Goal: Task Accomplishment & Management: Complete application form

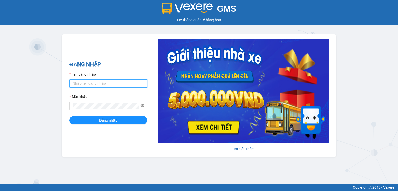
click at [95, 84] on input "Tên đăng nhập" at bounding box center [109, 83] width 78 height 8
type input "thao.nhuquynh"
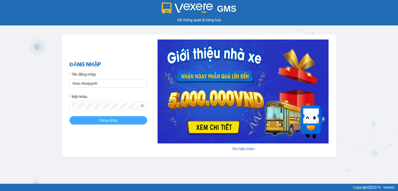
click at [93, 122] on button "Đăng nhập" at bounding box center [109, 120] width 78 height 8
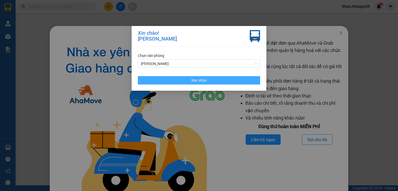
click at [181, 80] on button "Xác nhận" at bounding box center [199, 80] width 122 height 8
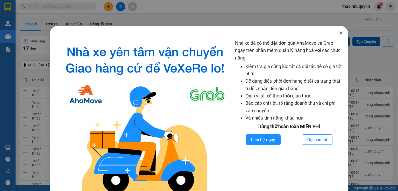
click at [341, 32] on span "Close" at bounding box center [341, 33] width 15 height 15
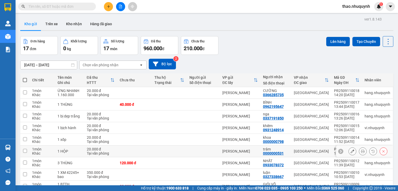
scroll to position [39, 0]
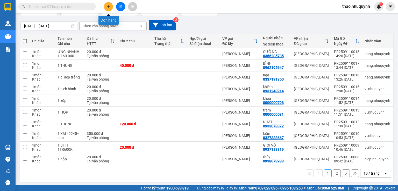
click at [110, 5] on icon "plus" at bounding box center [109, 7] width 4 height 4
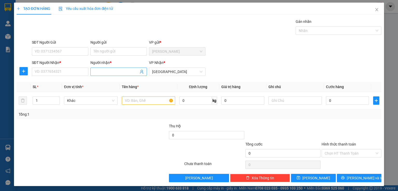
click at [94, 71] on input "Người nhận *" at bounding box center [116, 72] width 45 height 6
click at [72, 72] on input "SĐT Người Nhận *" at bounding box center [60, 71] width 57 height 8
type input "0329283498"
click at [110, 73] on input "Người nhận *" at bounding box center [116, 72] width 45 height 6
type input "ko tên"
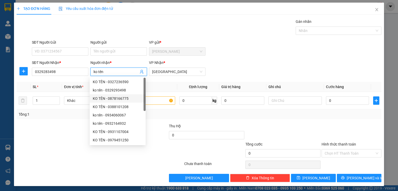
click at [140, 101] on div "KO TÊN - 0878166775" at bounding box center [118, 98] width 56 height 8
type input "0878166775"
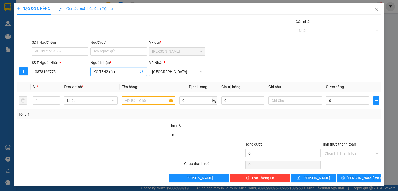
type input "KO TÊN2 xốp"
drag, startPoint x: 63, startPoint y: 72, endPoint x: 16, endPoint y: 68, distance: 47.1
click at [16, 68] on div "SĐT Người Nhận * 0878166775 0878166775 Người nhận * KO TÊN2 xốp VP Nhận * [GEOG…" at bounding box center [199, 69] width 366 height 18
type input "0329283498"
click at [118, 71] on input "KO TÊN2 xốp" at bounding box center [116, 72] width 45 height 6
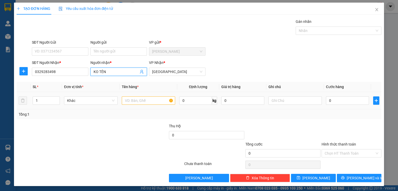
type input "KO TÊN"
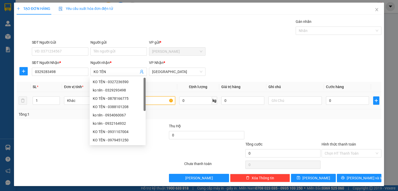
click at [140, 99] on body "Kết quả tìm kiếm ( 0 ) Bộ lọc No Data thao.nhuquynh 1 Quản [PERSON_NAME] lý khá…" at bounding box center [199, 95] width 398 height 191
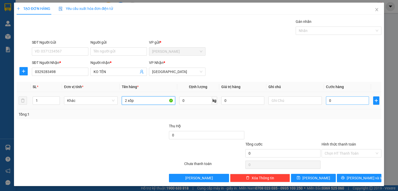
type input "2 xốp"
click at [336, 99] on input "0" at bounding box center [347, 100] width 43 height 8
type input "1"
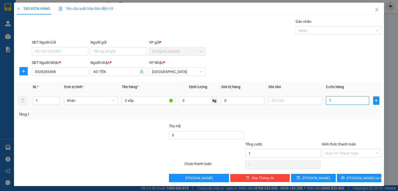
type input "11"
type input "110"
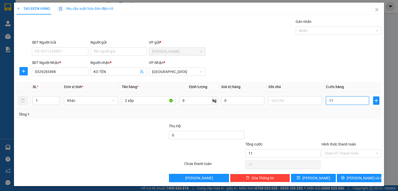
type input "110"
type input "1.100"
type input "11.000"
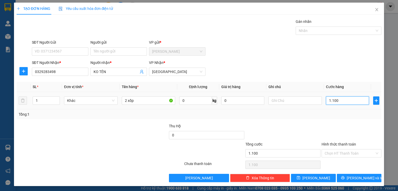
type input "11.000"
type input "110.000"
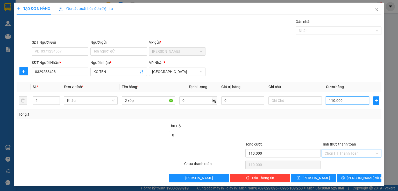
type input "110.000"
click at [334, 152] on input "Hình thức thanh toán" at bounding box center [350, 153] width 50 height 8
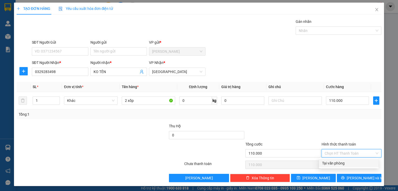
click at [329, 162] on div "Tại văn phòng" at bounding box center [348, 163] width 53 height 6
type input "0"
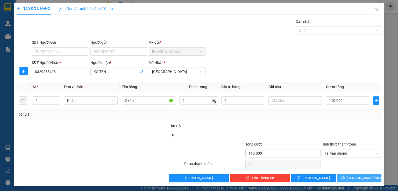
click at [344, 175] on button "[PERSON_NAME] và In" at bounding box center [359, 178] width 45 height 8
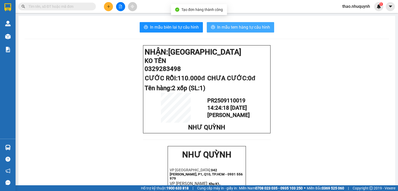
click at [234, 26] on span "In mẫu tem hàng tự cấu hình" at bounding box center [243, 27] width 53 height 6
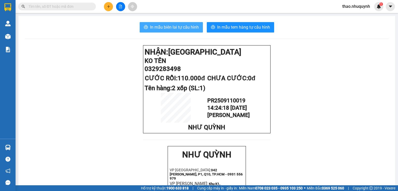
click at [173, 27] on span "In mẫu biên lai tự cấu hình" at bounding box center [174, 27] width 49 height 6
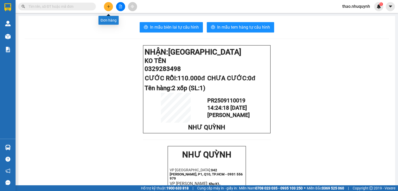
click at [109, 4] on button at bounding box center [108, 6] width 9 height 9
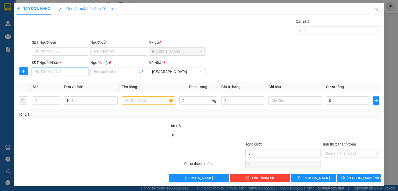
click at [51, 67] on input "SĐT Người Nhận *" at bounding box center [60, 71] width 57 height 8
type input "0388101208"
click at [52, 81] on div "0388101208 - KO TÊN" at bounding box center [60, 82] width 50 height 6
type input "KO TÊN"
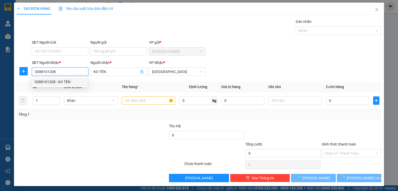
type input "60.000"
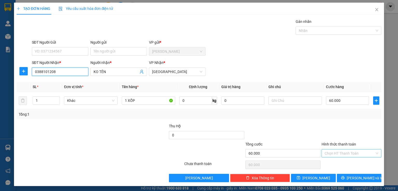
type input "0388101208"
click at [341, 155] on input "Hình thức thanh toán" at bounding box center [350, 153] width 50 height 8
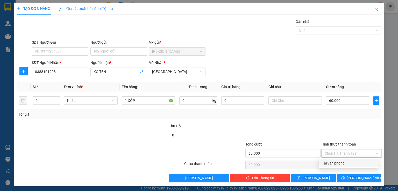
click at [338, 162] on div "Tại văn phòng" at bounding box center [348, 163] width 53 height 6
type input "0"
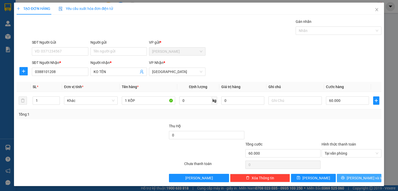
click at [341, 177] on button "[PERSON_NAME] và In" at bounding box center [359, 178] width 45 height 8
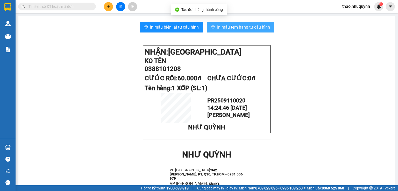
click at [238, 26] on span "In mẫu tem hàng tự cấu hình" at bounding box center [243, 27] width 53 height 6
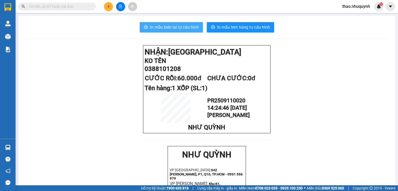
click at [182, 24] on span "In mẫu biên lai tự cấu hình" at bounding box center [174, 27] width 49 height 6
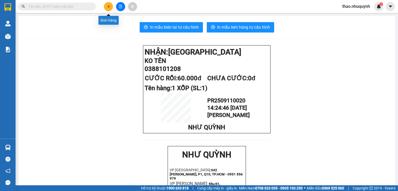
click at [112, 8] on button at bounding box center [108, 6] width 9 height 9
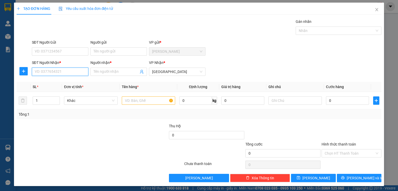
click at [66, 72] on input "SĐT Người Nhận *" at bounding box center [60, 71] width 57 height 8
type input "0000000932"
click at [56, 82] on div "0000000932 - ko tên" at bounding box center [60, 82] width 50 height 6
type input "ko tên"
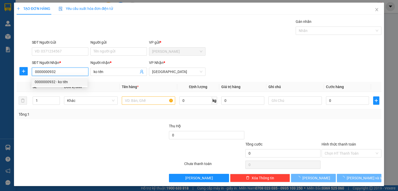
type input "100.000"
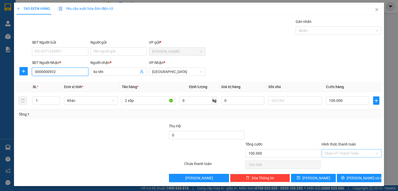
type input "0000000932"
click at [333, 152] on input "Hình thức thanh toán" at bounding box center [350, 153] width 50 height 8
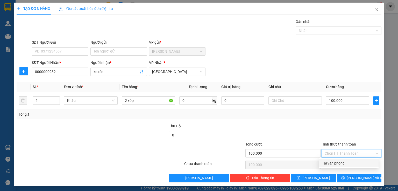
click at [332, 162] on div "Tại văn phòng" at bounding box center [348, 163] width 53 height 6
type input "0"
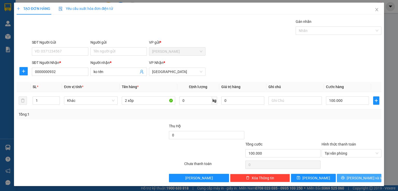
click at [344, 179] on button "[PERSON_NAME] và In" at bounding box center [359, 178] width 45 height 8
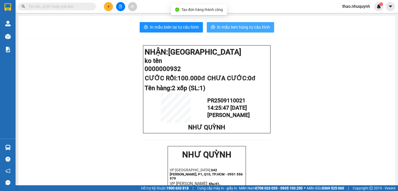
click at [234, 25] on span "In mẫu tem hàng tự cấu hình" at bounding box center [243, 27] width 53 height 6
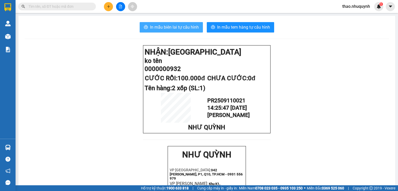
click at [178, 25] on span "In mẫu biên lai tự cấu hình" at bounding box center [174, 27] width 49 height 6
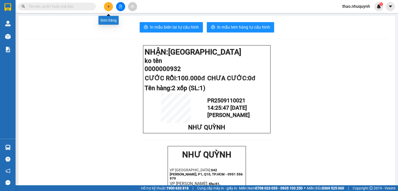
click at [108, 6] on icon "plus" at bounding box center [109, 7] width 4 height 4
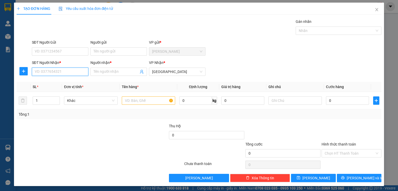
click at [56, 73] on input "SĐT Người Nhận *" at bounding box center [60, 71] width 57 height 8
type input "0938476713"
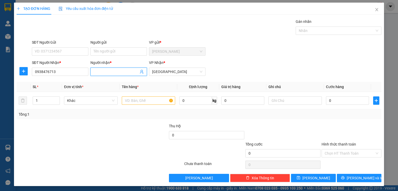
click at [120, 71] on input "Người nhận *" at bounding box center [116, 72] width 45 height 6
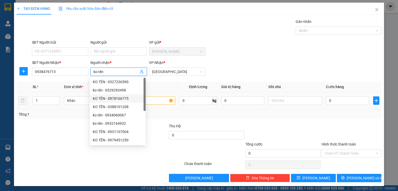
type input "ko tên"
click at [162, 100] on input "text" at bounding box center [148, 100] width 53 height 8
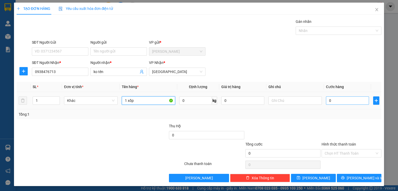
type input "1 xốp"
click at [330, 102] on input "0" at bounding box center [347, 100] width 43 height 8
type input "5"
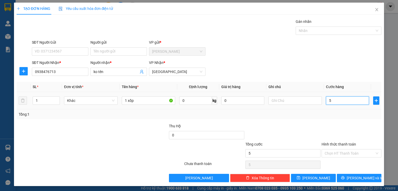
type input "50"
type input "500"
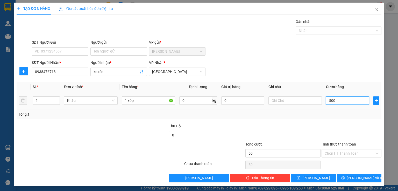
type input "500"
type input "5.000"
type input "50.000"
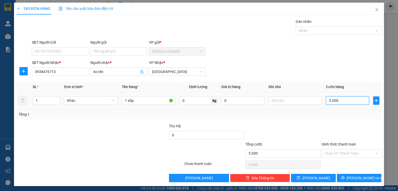
type input "50.000"
click at [332, 151] on input "Hình thức thanh toán" at bounding box center [350, 153] width 50 height 8
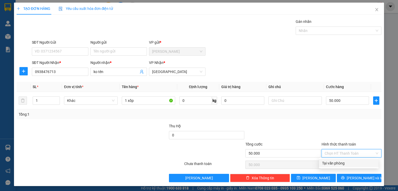
click at [332, 162] on div "Tại văn phòng" at bounding box center [348, 163] width 53 height 6
type input "0"
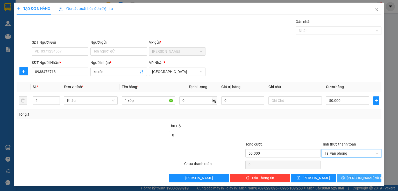
click at [345, 178] on icon "printer" at bounding box center [343, 178] width 4 height 4
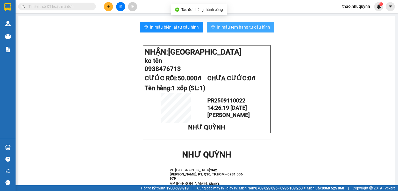
click at [235, 27] on span "In mẫu tem hàng tự cấu hình" at bounding box center [243, 27] width 53 height 6
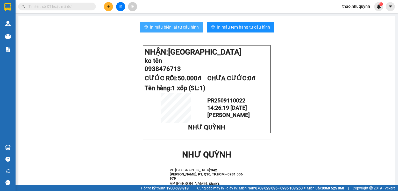
click at [171, 24] on span "In mẫu biên lai tự cấu hình" at bounding box center [174, 27] width 49 height 6
click at [85, 5] on input "text" at bounding box center [59, 7] width 61 height 6
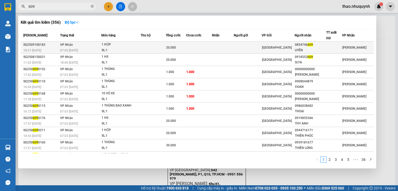
type input "609"
click at [149, 48] on td at bounding box center [153, 47] width 25 height 12
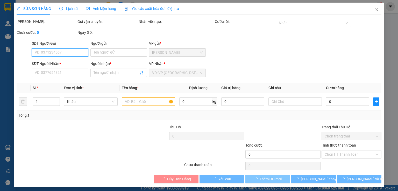
type input "0854746609"
type input "UYÊN"
type input "20.000"
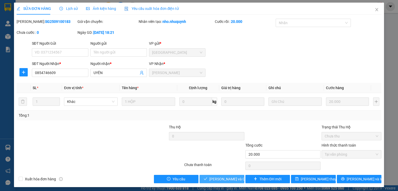
click at [216, 176] on span "[PERSON_NAME] và Giao hàng" at bounding box center [235, 179] width 50 height 6
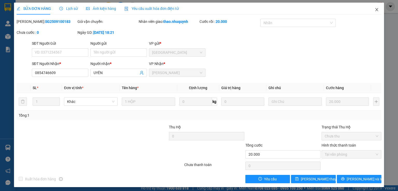
click at [375, 10] on icon "close" at bounding box center [377, 10] width 4 height 4
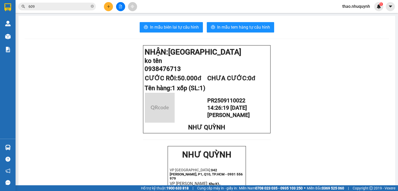
click at [109, 5] on icon "plus" at bounding box center [109, 7] width 4 height 4
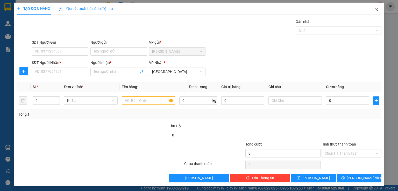
click at [375, 9] on icon "close" at bounding box center [377, 10] width 4 height 4
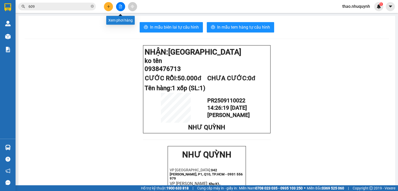
click at [119, 8] on icon "file-add" at bounding box center [121, 7] width 4 height 4
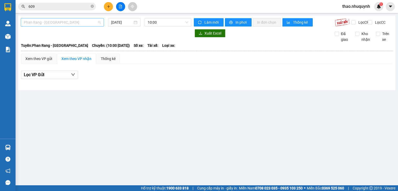
click at [67, 24] on span "Phan Rang - [GEOGRAPHIC_DATA]" at bounding box center [62, 22] width 77 height 8
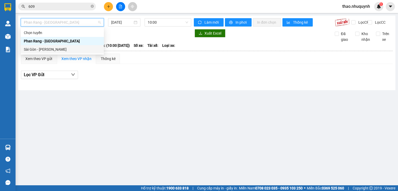
click at [52, 49] on div "Sài Gòn - [PERSON_NAME]" at bounding box center [62, 49] width 77 height 6
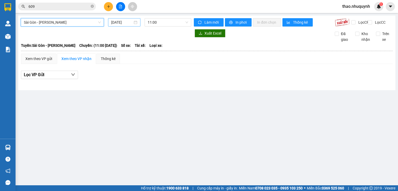
click at [127, 22] on input "[DATE]" at bounding box center [121, 22] width 21 height 6
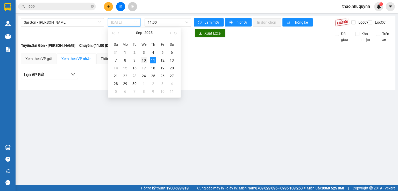
click at [143, 59] on div "10" at bounding box center [144, 60] width 6 height 6
type input "[DATE]"
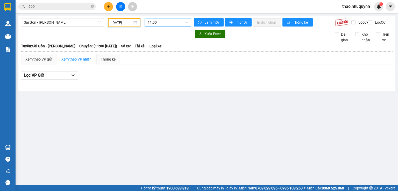
click at [163, 22] on span "11:00" at bounding box center [168, 22] width 41 height 8
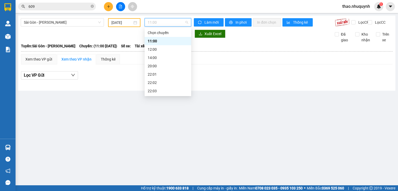
scroll to position [25, 0]
click at [154, 40] on div "20:00" at bounding box center [168, 41] width 40 height 6
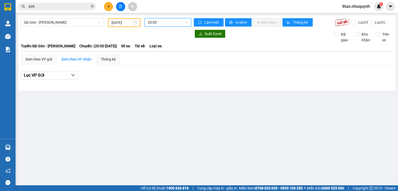
click at [158, 26] on span "20:00" at bounding box center [168, 22] width 41 height 8
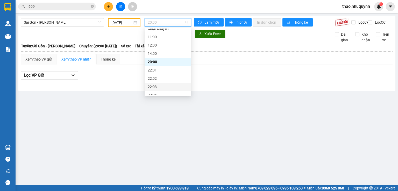
scroll to position [25, 0]
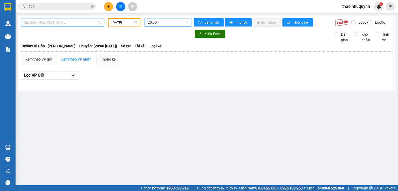
click at [59, 24] on span "Sài Gòn - [PERSON_NAME]" at bounding box center [62, 22] width 77 height 8
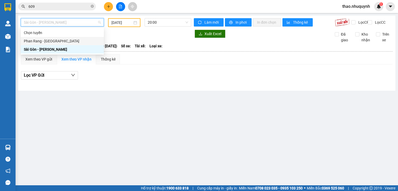
click at [44, 41] on div "Phan Rang - [GEOGRAPHIC_DATA]" at bounding box center [62, 41] width 77 height 6
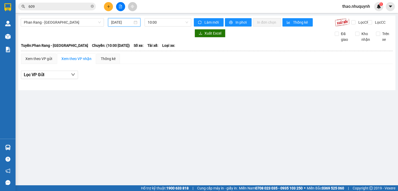
click at [128, 22] on input "[DATE]" at bounding box center [121, 22] width 21 height 6
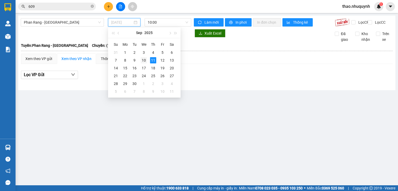
click at [145, 58] on div "10" at bounding box center [144, 60] width 6 height 6
type input "[DATE]"
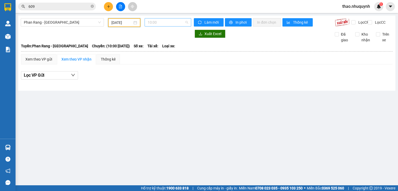
click at [159, 21] on span "10:00" at bounding box center [168, 22] width 41 height 8
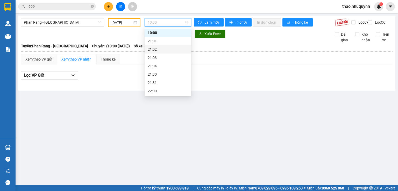
scroll to position [25, 0]
click at [155, 74] on div "22:00" at bounding box center [168, 74] width 40 height 6
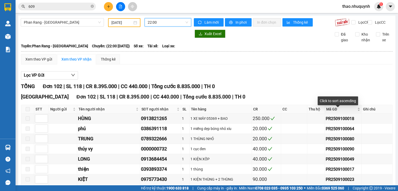
click at [355, 112] on div "Mã GD" at bounding box center [344, 109] width 34 height 6
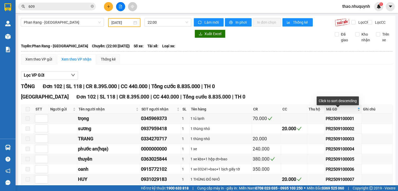
click at [355, 112] on div "Mã GD" at bounding box center [344, 109] width 34 height 6
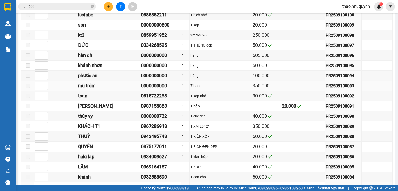
scroll to position [61, 0]
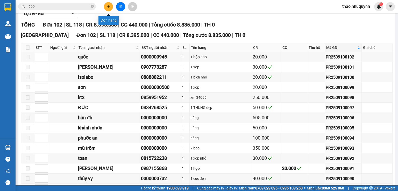
click at [110, 6] on icon "plus" at bounding box center [108, 6] width 3 height 0
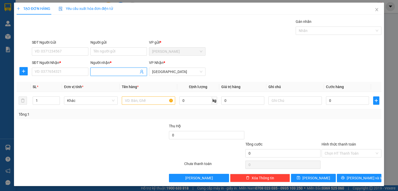
click at [97, 73] on input "Người nhận *" at bounding box center [116, 72] width 45 height 6
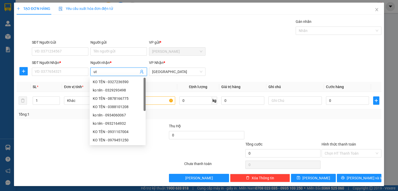
type input "u"
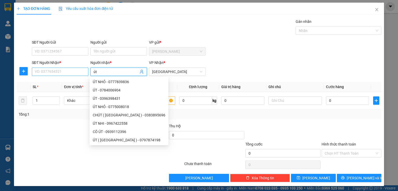
type input "út"
click at [53, 68] on input "SĐT Người Nhận *" at bounding box center [60, 71] width 57 height 8
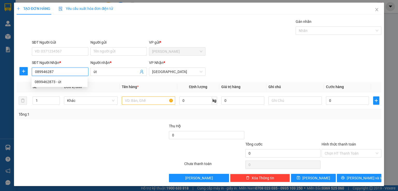
type input "0899462873"
click at [53, 81] on div "0899462873 - út" at bounding box center [60, 82] width 50 height 6
type input "30.000"
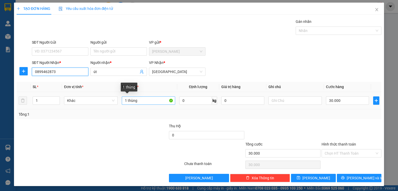
type input "0899462873"
click at [144, 102] on input "1 thùng" at bounding box center [148, 100] width 53 height 8
type input "1 kbs"
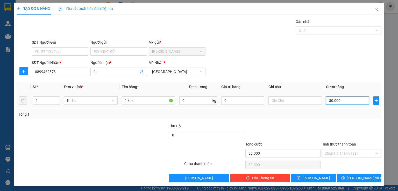
click at [342, 102] on input "30.000" at bounding box center [347, 100] width 43 height 8
type input "2"
type input "25"
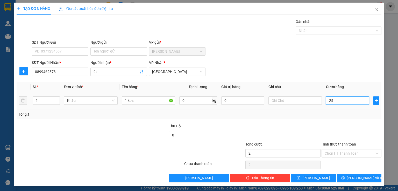
type input "25"
type input "250"
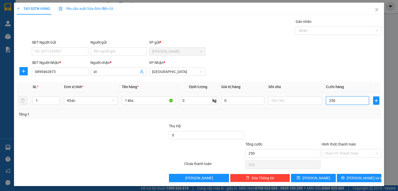
type input "2.500"
type input "25.000"
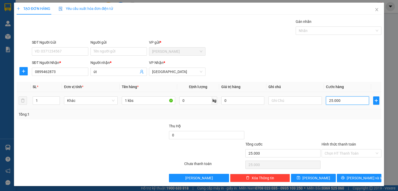
type input "250.000"
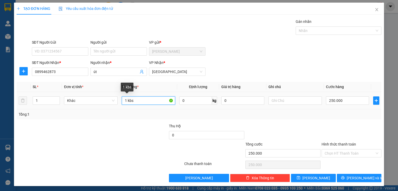
click at [140, 98] on input "1 kbs" at bounding box center [148, 100] width 53 height 8
type input "1 kbs+bao"
click at [331, 155] on input "Hình thức thanh toán" at bounding box center [350, 153] width 50 height 8
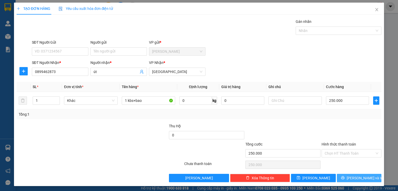
click at [345, 178] on icon "printer" at bounding box center [342, 177] width 3 height 3
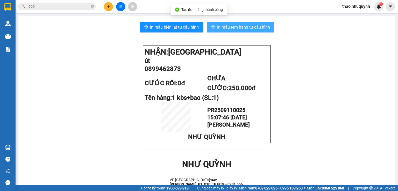
click at [240, 25] on span "In mẫu tem hàng tự cấu hình" at bounding box center [243, 27] width 53 height 6
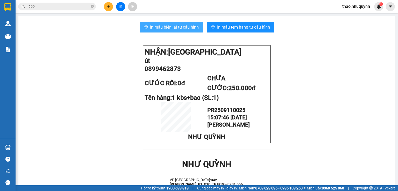
click at [168, 26] on span "In mẫu biên lai tự cấu hình" at bounding box center [174, 27] width 49 height 6
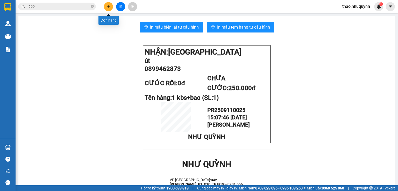
click at [107, 6] on icon "plus" at bounding box center [109, 7] width 4 height 4
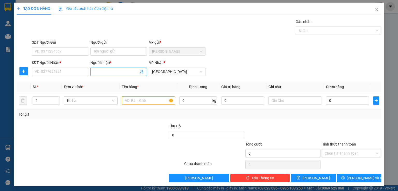
click at [99, 71] on input "Người nhận *" at bounding box center [116, 72] width 45 height 6
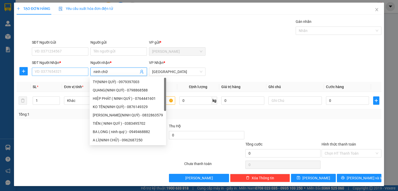
type input "ninh chữ"
click at [56, 72] on input "SĐT Người Nhận *" at bounding box center [60, 71] width 57 height 8
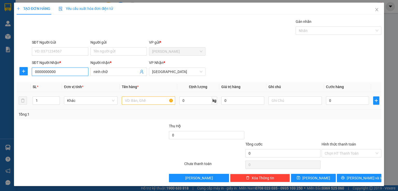
type input "0000000000"
click at [133, 99] on input "text" at bounding box center [148, 100] width 53 height 8
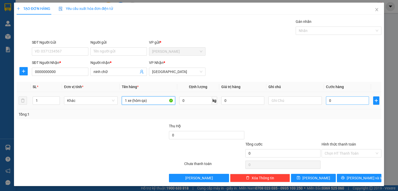
type input "1 xe (hôm qa)"
click at [326, 99] on input "0" at bounding box center [347, 100] width 43 height 8
type input "2"
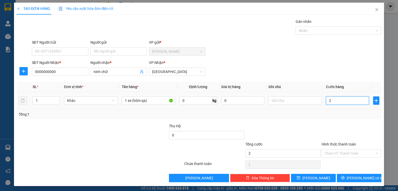
type input "24"
type input "240"
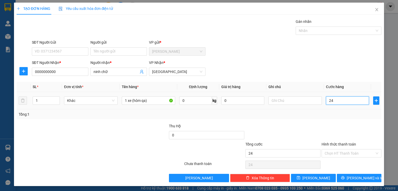
type input "240"
type input "2.400"
type input "24.000"
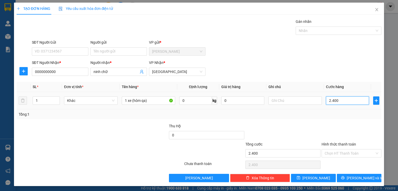
type input "24.000"
type input "240.000"
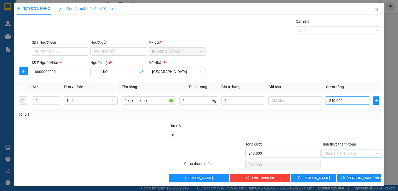
type input "240.000"
click at [328, 151] on input "Hình thức thanh toán" at bounding box center [350, 153] width 50 height 8
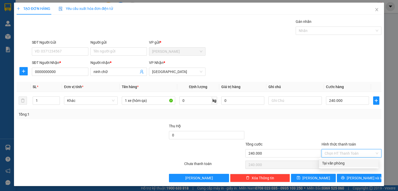
click at [328, 163] on div "Tại văn phòng" at bounding box center [348, 163] width 53 height 6
type input "0"
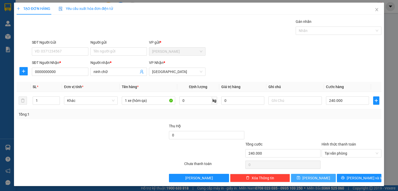
drag, startPoint x: 301, startPoint y: 177, endPoint x: 301, endPoint y: 93, distance: 84.3
click at [301, 175] on button "[PERSON_NAME]" at bounding box center [313, 178] width 45 height 8
type input "0"
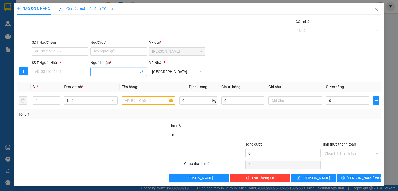
click at [105, 72] on input "Người nhận *" at bounding box center [116, 72] width 45 height 6
type input "hậu"
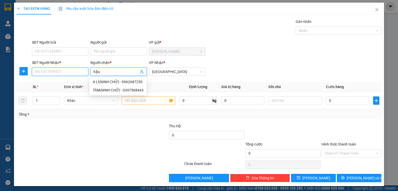
click at [57, 71] on input "SĐT Người Nhận *" at bounding box center [60, 71] width 57 height 8
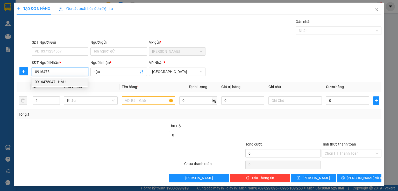
click at [46, 82] on div "0916475047 - HẬU" at bounding box center [60, 82] width 50 height 6
type input "0916475047"
type input "HẬU"
type input "20.000"
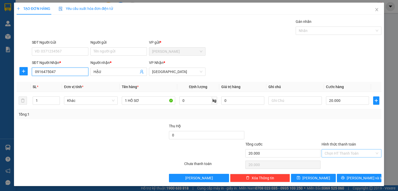
type input "0916475047"
click at [332, 154] on input "Hình thức thanh toán" at bounding box center [350, 153] width 50 height 8
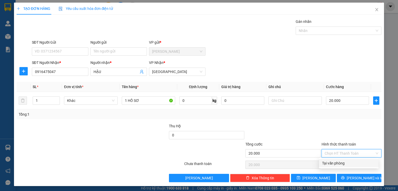
click at [328, 164] on div "Tại văn phòng" at bounding box center [348, 163] width 53 height 6
type input "0"
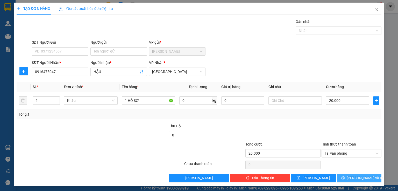
click at [339, 175] on button "[PERSON_NAME] và In" at bounding box center [359, 178] width 45 height 8
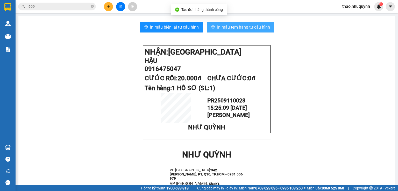
drag, startPoint x: 237, startPoint y: 25, endPoint x: 245, endPoint y: 15, distance: 12.7
click at [237, 25] on span "In mẫu tem hàng tự cấu hình" at bounding box center [243, 27] width 53 height 6
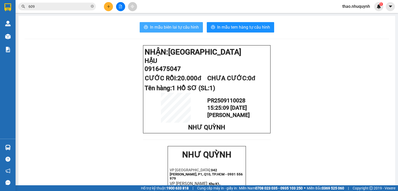
click at [179, 25] on span "In mẫu biên lai tự cấu hình" at bounding box center [174, 27] width 49 height 6
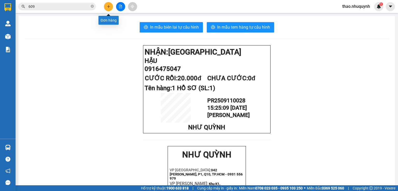
click at [107, 7] on icon "plus" at bounding box center [109, 7] width 4 height 4
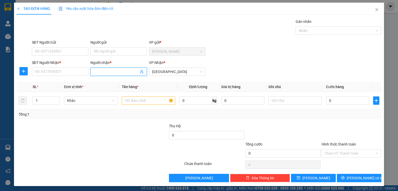
click at [112, 70] on input "Người nhận *" at bounding box center [116, 72] width 45 height 6
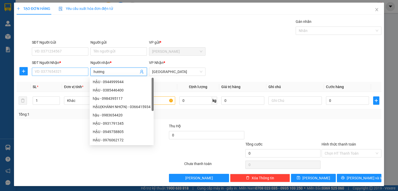
type input "hương"
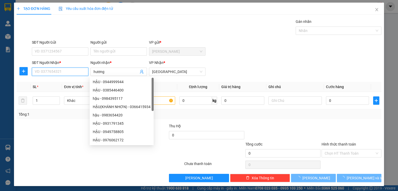
click at [70, 70] on input "SĐT Người Nhận *" at bounding box center [60, 71] width 57 height 8
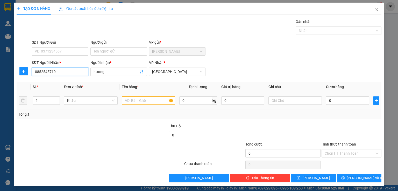
type input "0852545719"
click at [127, 96] on input "text" at bounding box center [148, 100] width 53 height 8
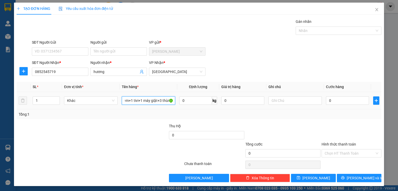
scroll to position [0, 7]
type input "1 nệm+1 tivi+1 máy giặt+3 thùng"
click at [330, 102] on input "0" at bounding box center [347, 100] width 43 height 8
type input "3"
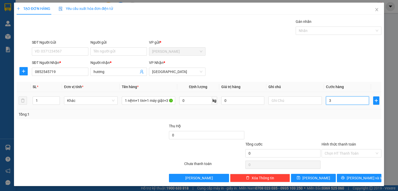
type input "3"
type input "35"
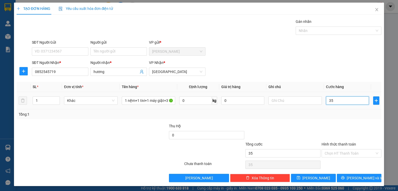
type input "350"
type input "3.500"
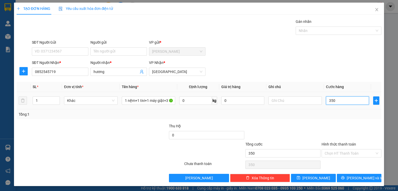
type input "3.500"
type input "35.000"
type input "350.000"
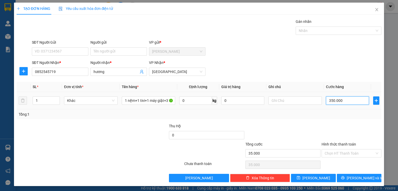
type input "350.000"
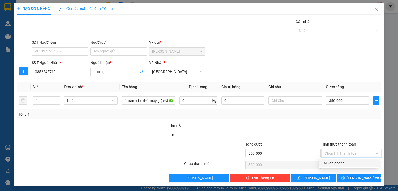
click at [328, 154] on input "Hình thức thanh toán" at bounding box center [350, 153] width 50 height 8
click at [327, 163] on div "Tại văn phòng" at bounding box center [348, 163] width 53 height 6
type input "0"
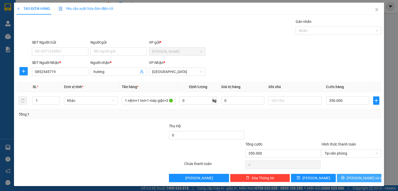
click at [343, 175] on button "[PERSON_NAME] và In" at bounding box center [359, 178] width 45 height 8
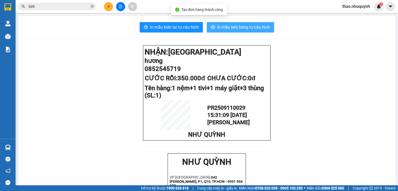
click at [224, 23] on button "In mẫu tem hàng tự cấu hình" at bounding box center [240, 27] width 67 height 10
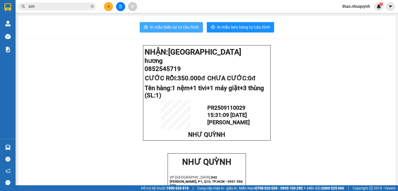
click at [168, 26] on span "In mẫu biên lai tự cấu hình" at bounding box center [174, 27] width 49 height 6
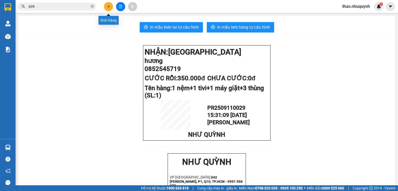
click at [108, 6] on icon "plus" at bounding box center [109, 7] width 4 height 4
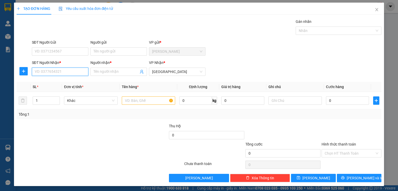
click at [48, 71] on input "SĐT Người Nhận *" at bounding box center [60, 71] width 57 height 8
type input "0979677858"
click at [63, 82] on div "0979677858 - SEN" at bounding box center [60, 82] width 50 height 6
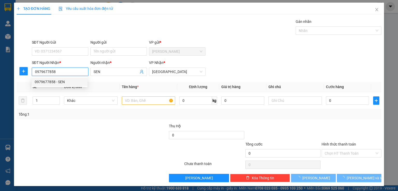
type input "SEN"
type input "100.000"
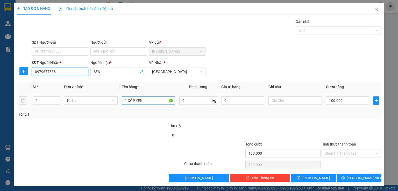
type input "0979677858"
click at [152, 101] on input "1 XỐP YẾN" at bounding box center [148, 100] width 53 height 8
type input "1 hs"
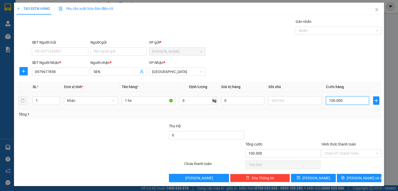
click at [352, 99] on input "100.000" at bounding box center [347, 100] width 43 height 8
type input "2"
type input "20"
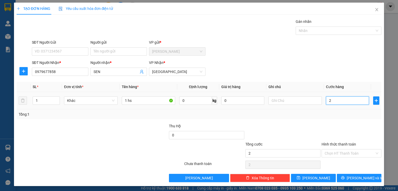
type input "20"
type input "200"
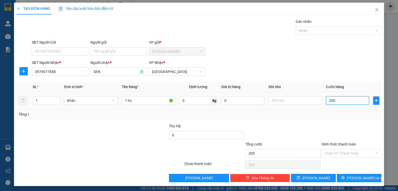
type input "2.000"
type input "20.000"
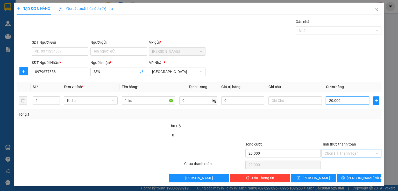
type input "20.000"
click at [331, 154] on input "Hình thức thanh toán" at bounding box center [350, 153] width 50 height 8
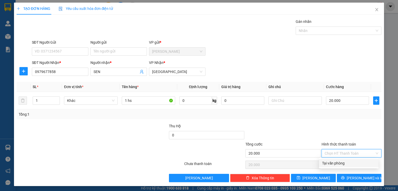
click at [331, 163] on div "Tại văn phòng" at bounding box center [348, 163] width 53 height 6
type input "0"
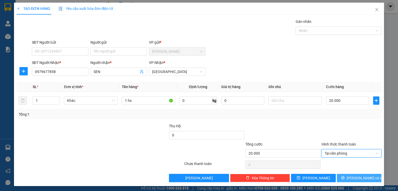
click at [338, 181] on button "[PERSON_NAME] và In" at bounding box center [359, 178] width 45 height 8
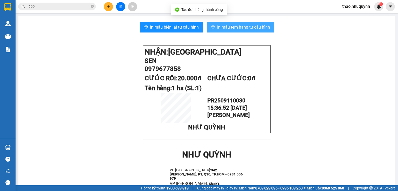
click at [241, 26] on span "In mẫu tem hàng tự cấu hình" at bounding box center [243, 27] width 53 height 6
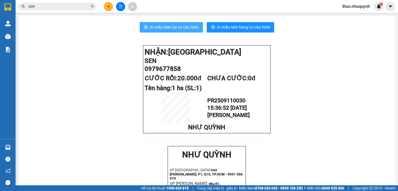
click at [177, 27] on span "In mẫu biên lai tự cấu hình" at bounding box center [174, 27] width 49 height 6
click at [105, 7] on button at bounding box center [108, 6] width 9 height 9
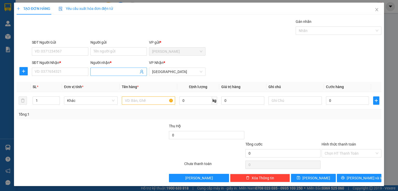
click at [104, 70] on input "Người nhận *" at bounding box center [116, 72] width 45 height 6
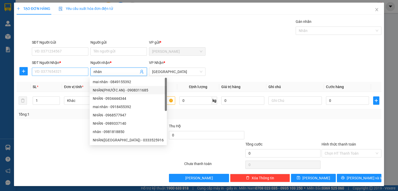
type input "nhân"
click at [61, 72] on input "SĐT Người Nhận *" at bounding box center [60, 71] width 57 height 8
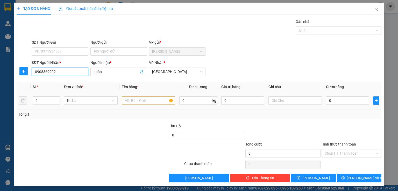
type input "0908369992"
click at [137, 101] on input "text" at bounding box center [148, 100] width 53 height 8
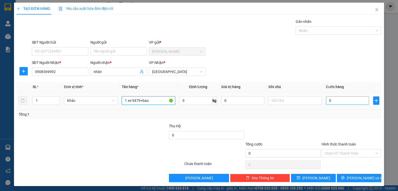
type input "1 xe 9479+bao"
click at [338, 101] on input "0" at bounding box center [347, 100] width 43 height 8
type input "3"
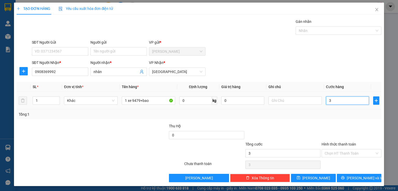
type input "35"
type input "350"
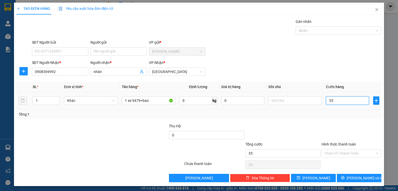
type input "350"
type input "3.500"
type input "35.000"
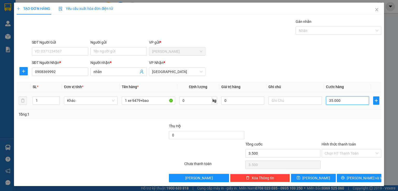
type input "35.000"
type input "350.000"
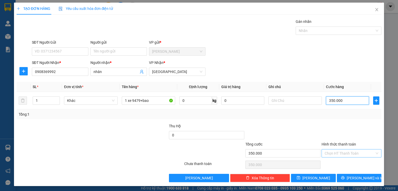
type input "350.000"
click at [335, 152] on input "Hình thức thanh toán" at bounding box center [350, 153] width 50 height 8
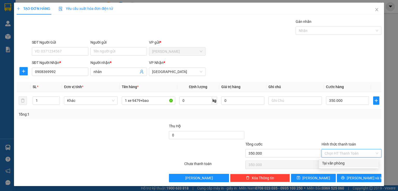
click at [331, 164] on div "Tại văn phòng" at bounding box center [348, 163] width 53 height 6
type input "0"
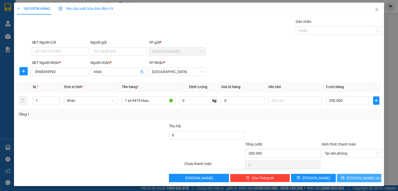
click at [337, 176] on button "[PERSON_NAME] và In" at bounding box center [359, 178] width 45 height 8
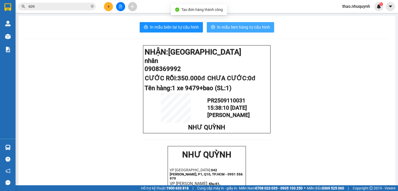
click at [220, 26] on span "In mẫu tem hàng tự cấu hình" at bounding box center [243, 27] width 53 height 6
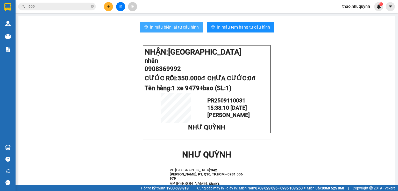
click at [166, 25] on span "In mẫu biên lai tự cấu hình" at bounding box center [174, 27] width 49 height 6
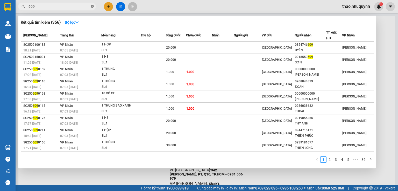
click at [93, 7] on icon "close-circle" at bounding box center [92, 6] width 3 height 3
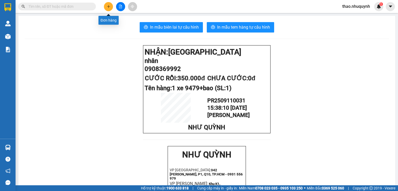
click at [107, 8] on icon "plus" at bounding box center [109, 7] width 4 height 4
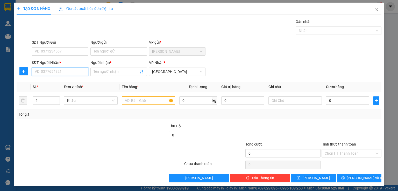
click at [64, 70] on input "SĐT Người Nhận *" at bounding box center [60, 71] width 57 height 8
type input "0965574968"
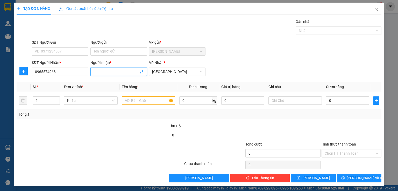
click at [106, 72] on input "Người nhận *" at bounding box center [116, 72] width 45 height 6
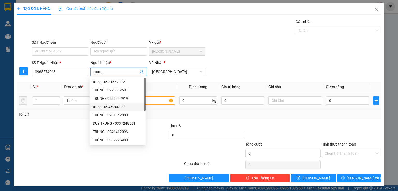
type input "trung"
click at [161, 100] on input "text" at bounding box center [148, 100] width 53 height 8
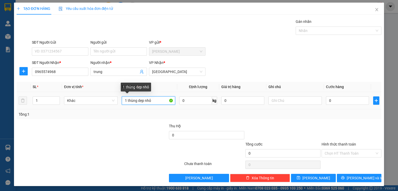
drag, startPoint x: 154, startPoint y: 100, endPoint x: 144, endPoint y: 98, distance: 9.6
click at [144, 98] on input "1 thùng dẹp nhỏ" at bounding box center [148, 100] width 53 height 8
type input "1 thùng dẹp bia sg"
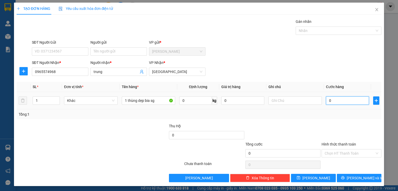
click at [327, 101] on input "0" at bounding box center [347, 100] width 43 height 8
type input "2"
click at [333, 151] on input "Hình thức thanh toán" at bounding box center [350, 153] width 50 height 8
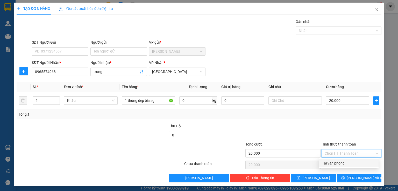
click at [333, 163] on div "Tại văn phòng" at bounding box center [348, 163] width 53 height 6
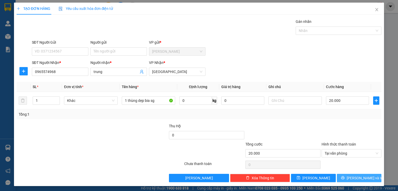
click at [341, 177] on button "[PERSON_NAME] và In" at bounding box center [359, 178] width 45 height 8
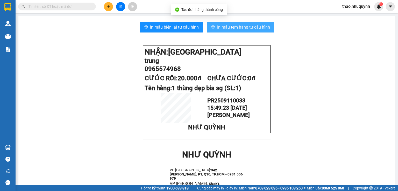
click at [236, 27] on span "In mẫu tem hàng tự cấu hình" at bounding box center [243, 27] width 53 height 6
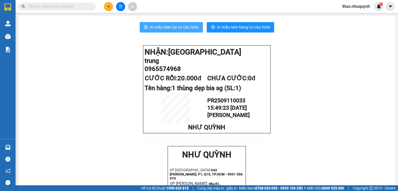
click at [168, 29] on span "In mẫu biên lai tự cấu hình" at bounding box center [174, 27] width 49 height 6
click at [73, 6] on input "text" at bounding box center [59, 7] width 61 height 6
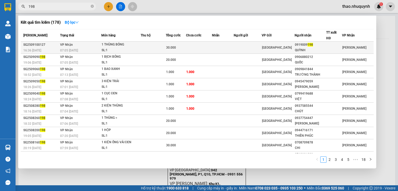
click at [99, 46] on td "VP Nhận 07:05 [DATE]" at bounding box center [80, 47] width 42 height 12
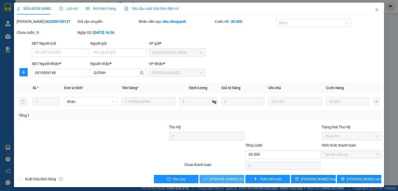
click at [225, 178] on span "[PERSON_NAME] và Giao hàng" at bounding box center [235, 179] width 50 height 6
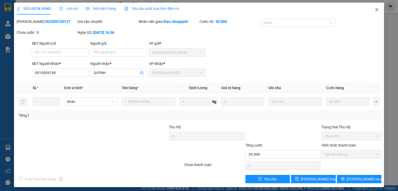
click at [375, 9] on icon "close" at bounding box center [377, 10] width 4 height 4
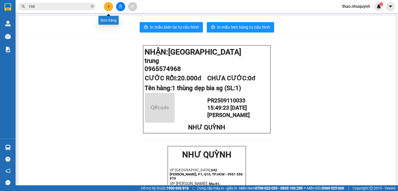
click at [109, 8] on icon "plus" at bounding box center [109, 7] width 4 height 4
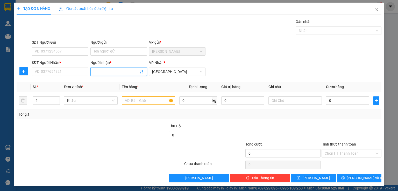
click at [100, 69] on input "Người nhận *" at bounding box center [116, 72] width 45 height 6
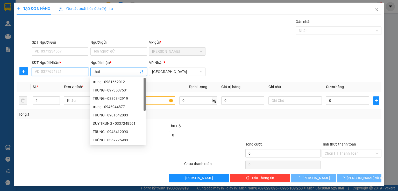
click at [60, 73] on input "SĐT Người Nhận *" at bounding box center [60, 71] width 57 height 8
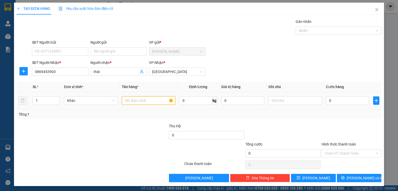
click at [130, 102] on input "text" at bounding box center [148, 100] width 53 height 8
click at [332, 102] on input "0" at bounding box center [347, 100] width 43 height 8
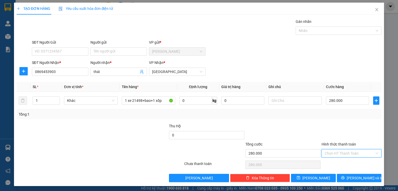
click at [333, 153] on input "Hình thức thanh toán" at bounding box center [350, 153] width 50 height 8
click at [327, 161] on div "Tại văn phòng" at bounding box center [348, 163] width 53 height 6
click at [340, 178] on button "[PERSON_NAME] và In" at bounding box center [359, 178] width 45 height 8
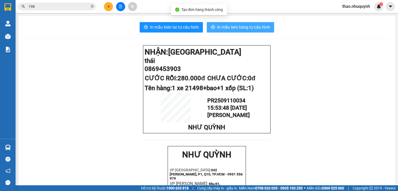
click at [227, 28] on span "In mẫu tem hàng tự cấu hình" at bounding box center [243, 27] width 53 height 6
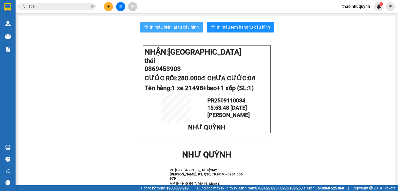
click at [168, 29] on span "In mẫu biên lai tự cấu hình" at bounding box center [174, 27] width 49 height 6
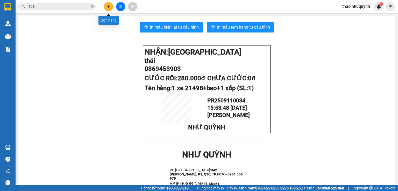
click at [105, 6] on button at bounding box center [108, 6] width 9 height 9
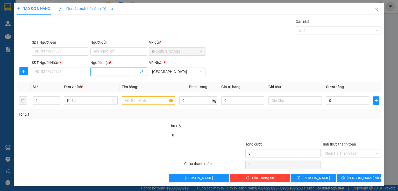
click at [102, 70] on input "Người nhận *" at bounding box center [116, 72] width 45 height 6
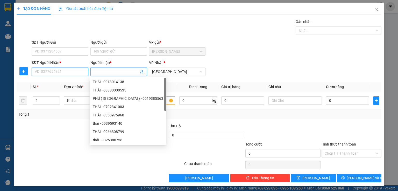
click at [64, 68] on input "SĐT Người Nhận *" at bounding box center [60, 71] width 57 height 8
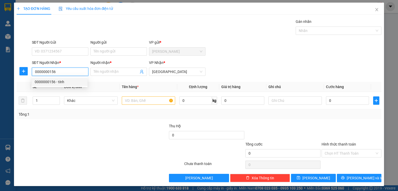
click at [50, 82] on div "0000000156 - tính" at bounding box center [60, 82] width 50 height 6
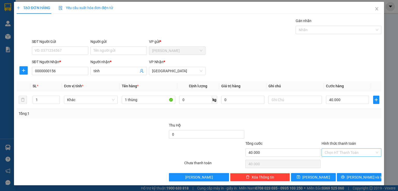
click at [329, 151] on input "Hình thức thanh toán" at bounding box center [350, 152] width 50 height 8
click at [327, 163] on div "Tại văn phòng" at bounding box center [348, 162] width 53 height 6
click at [344, 175] on button "[PERSON_NAME] và In" at bounding box center [359, 177] width 45 height 8
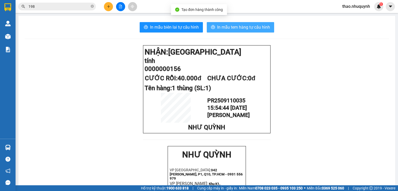
click at [253, 25] on span "In mẫu tem hàng tự cấu hình" at bounding box center [243, 27] width 53 height 6
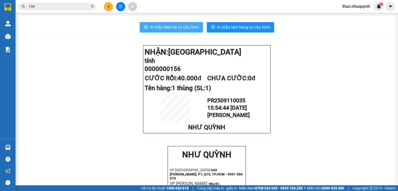
click at [183, 29] on span "In mẫu biên lai tự cấu hình" at bounding box center [174, 27] width 49 height 6
click at [109, 4] on button at bounding box center [108, 6] width 9 height 9
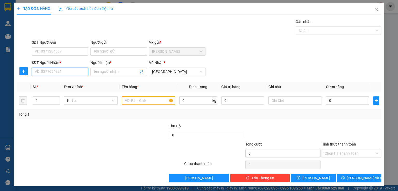
click at [53, 73] on input "SĐT Người Nhận *" at bounding box center [60, 71] width 57 height 8
click at [53, 84] on div "0393893374 - thiện" at bounding box center [60, 82] width 50 height 6
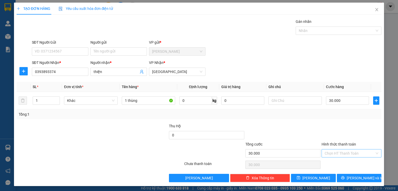
click at [346, 150] on input "Hình thức thanh toán" at bounding box center [350, 153] width 50 height 8
click at [335, 164] on div "Tại văn phòng" at bounding box center [348, 163] width 53 height 6
click at [340, 176] on button "[PERSON_NAME] và In" at bounding box center [359, 178] width 45 height 8
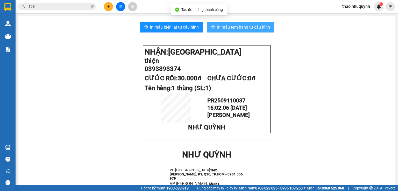
click at [225, 25] on span "In mẫu tem hàng tự cấu hình" at bounding box center [243, 27] width 53 height 6
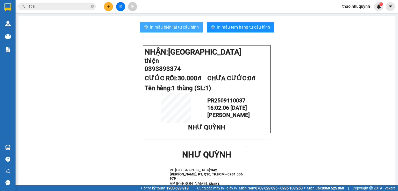
drag, startPoint x: 168, startPoint y: 26, endPoint x: 174, endPoint y: 26, distance: 5.2
click at [168, 26] on span "In mẫu biên lai tự cấu hình" at bounding box center [174, 27] width 49 height 6
